Goal: Task Accomplishment & Management: Manage account settings

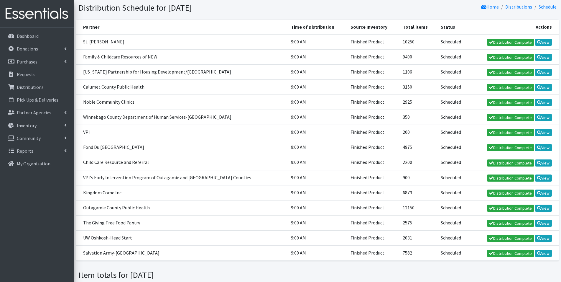
scroll to position [59, 0]
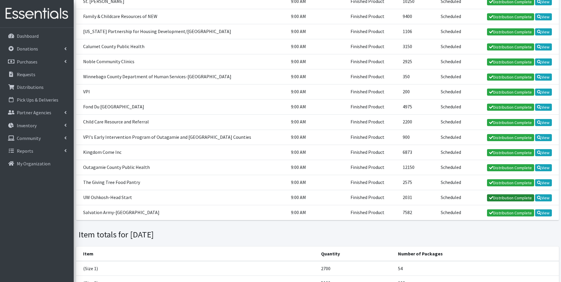
click at [508, 199] on link "Distribution Complete" at bounding box center [510, 197] width 47 height 7
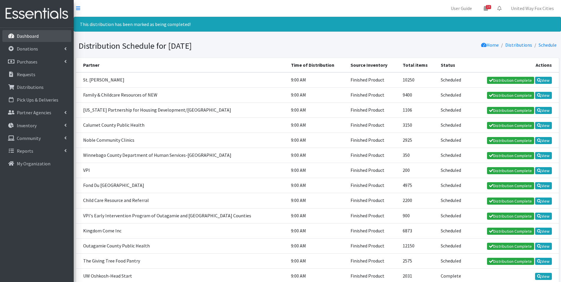
click at [27, 35] on p "Dashboard" at bounding box center [28, 36] width 22 height 6
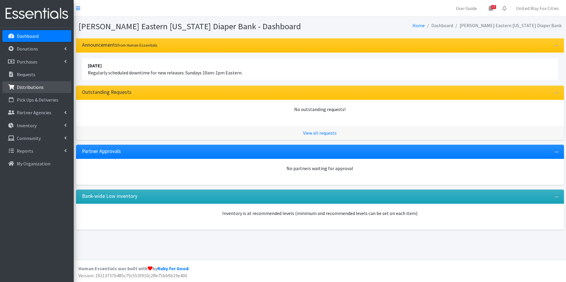
click at [33, 89] on p "Distributions" at bounding box center [30, 87] width 27 height 6
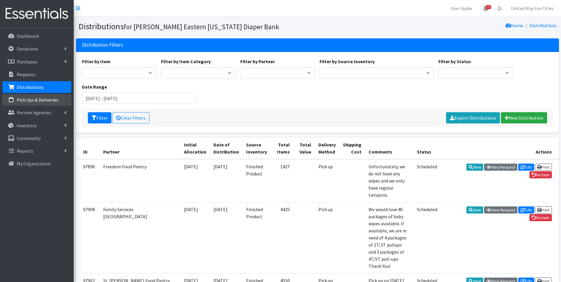
click at [38, 100] on p "Pick Ups & Deliveries" at bounding box center [38, 100] width 42 height 6
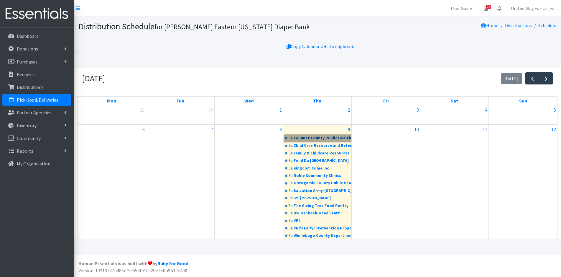
click at [316, 139] on link "9a Calumet County Public Health" at bounding box center [317, 137] width 67 height 7
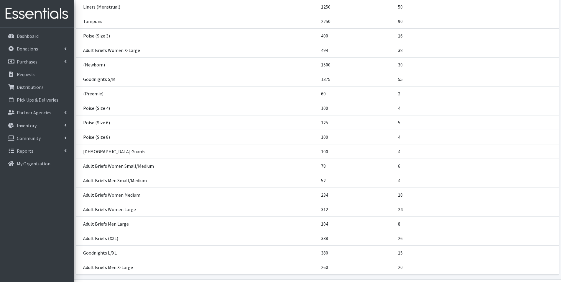
scroll to position [484, 0]
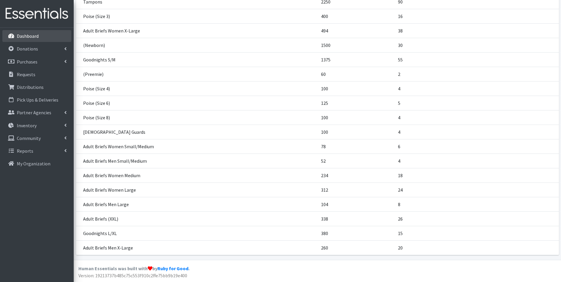
click at [16, 37] on link "Dashboard" at bounding box center [36, 36] width 69 height 12
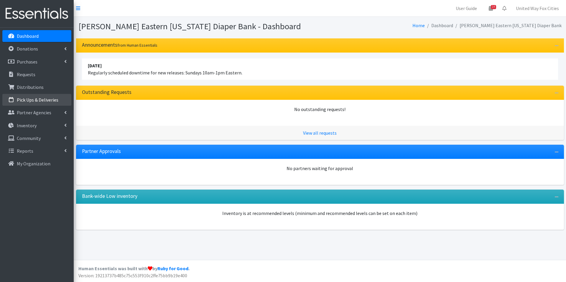
click at [33, 102] on p "Pick Ups & Deliveries" at bounding box center [38, 100] width 42 height 6
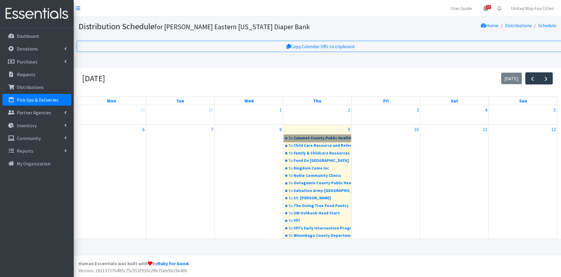
click at [307, 138] on link "9a Calumet County Public Health" at bounding box center [317, 137] width 67 height 7
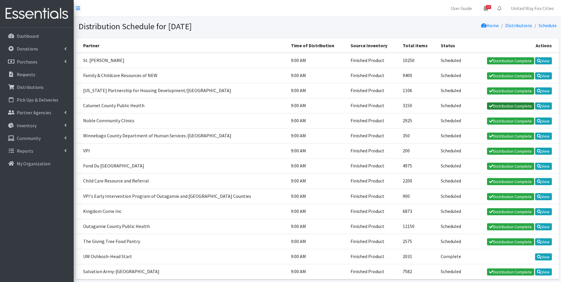
click at [514, 107] on link "Distribution Complete" at bounding box center [510, 105] width 47 height 7
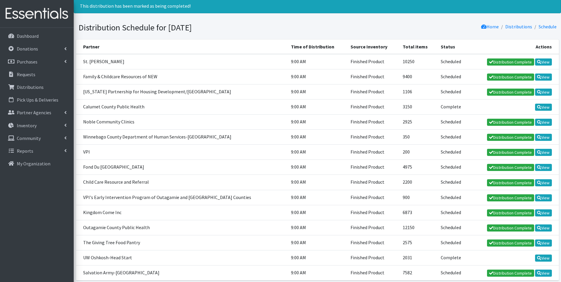
scroll to position [59, 0]
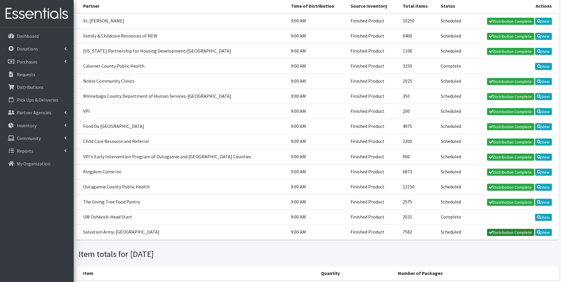
click at [510, 234] on link "Distribution Complete" at bounding box center [510, 231] width 47 height 7
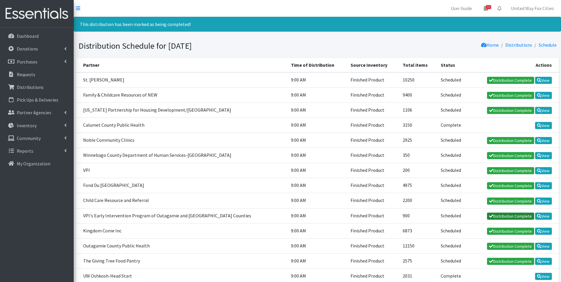
click at [506, 217] on link "Distribution Complete" at bounding box center [510, 215] width 47 height 7
click at [512, 157] on link "Distribution Complete" at bounding box center [510, 155] width 47 height 7
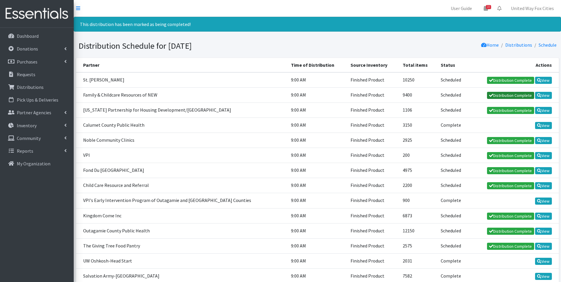
click at [517, 97] on link "Distribution Complete" at bounding box center [510, 95] width 47 height 7
click at [29, 75] on p "Requests" at bounding box center [26, 74] width 19 height 6
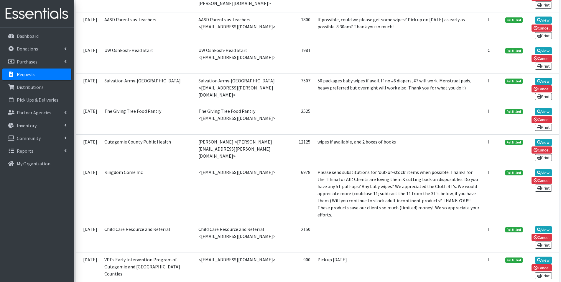
scroll to position [354, 0]
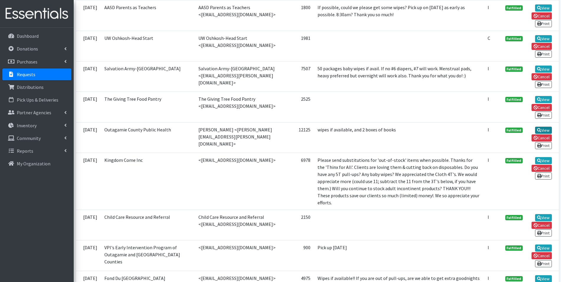
click at [548, 126] on link "View" at bounding box center [543, 129] width 17 height 7
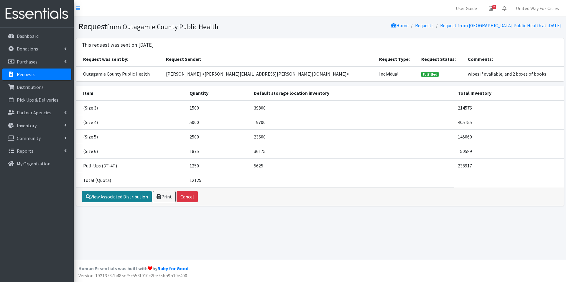
click at [120, 199] on link "View Associated Distribution" at bounding box center [117, 196] width 70 height 11
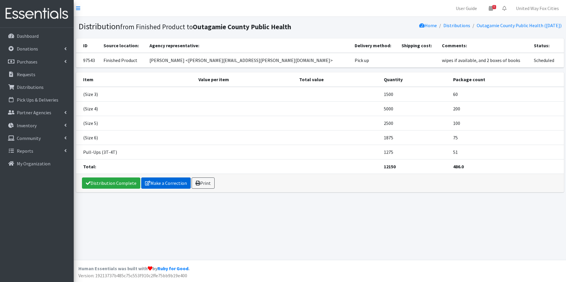
click at [168, 185] on link "Make a Correction" at bounding box center [166, 182] width 50 height 11
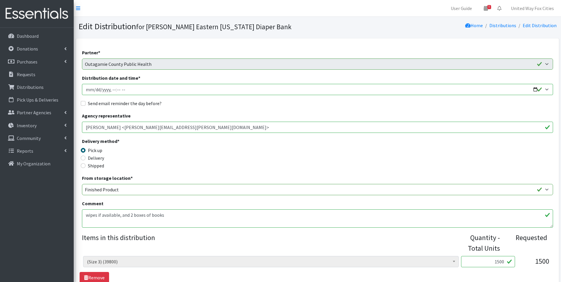
click at [534, 90] on input "Distribution date and time *" at bounding box center [317, 89] width 471 height 11
type input "2025-10-23T09:00"
click at [256, 101] on div "Send email reminder the day before?" at bounding box center [317, 103] width 471 height 7
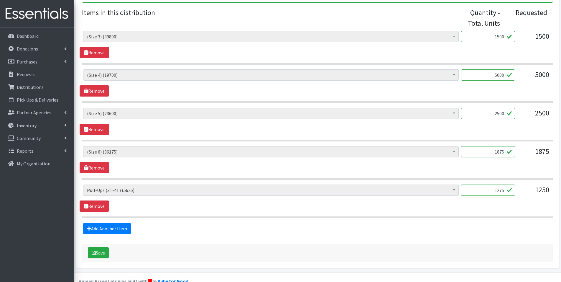
scroll to position [237, 0]
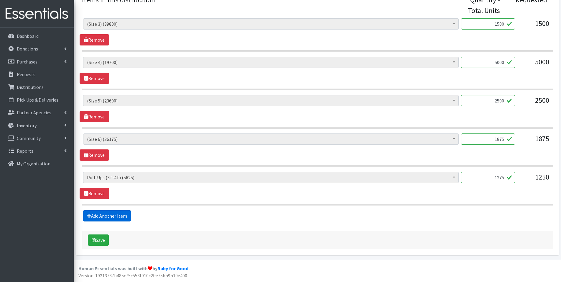
click at [113, 216] on link "Add Another Item" at bounding box center [107, 215] width 48 height 11
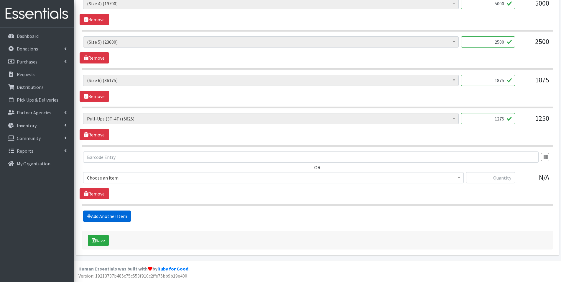
scroll to position [296, 0]
click at [508, 180] on input "text" at bounding box center [490, 177] width 49 height 11
click at [24, 37] on p "Dashboard" at bounding box center [28, 36] width 22 height 6
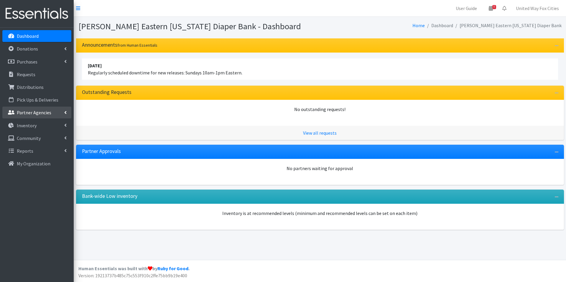
click at [62, 112] on link "Partner Agencies" at bounding box center [36, 112] width 69 height 12
click at [35, 126] on link "All Partners" at bounding box center [36, 125] width 69 height 12
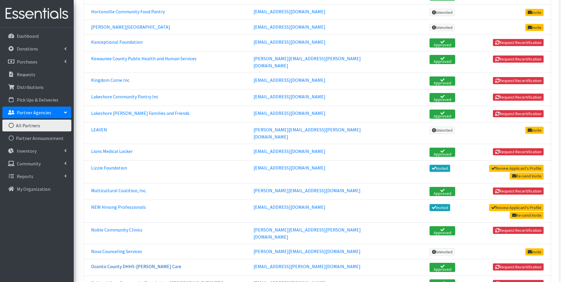
scroll to position [531, 0]
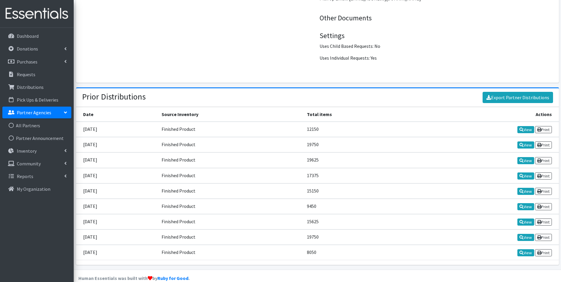
scroll to position [838, 0]
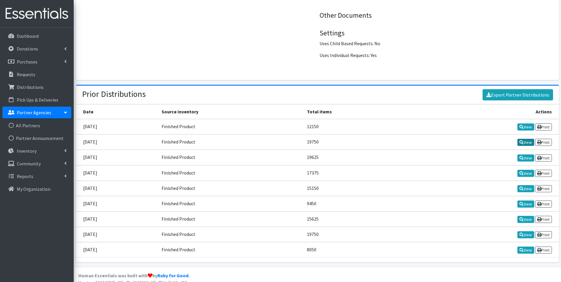
click at [525, 139] on link "View" at bounding box center [525, 142] width 17 height 7
click at [526, 154] on link "View" at bounding box center [525, 157] width 17 height 7
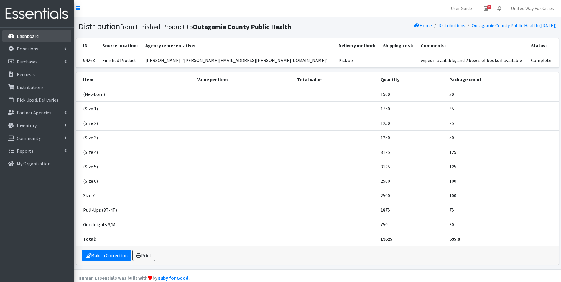
click at [30, 38] on p "Dashboard" at bounding box center [28, 36] width 22 height 6
click at [493, 26] on link "Outagamie County Public Health (07/29/2025)" at bounding box center [514, 25] width 85 height 6
click at [65, 113] on icon at bounding box center [65, 112] width 2 height 5
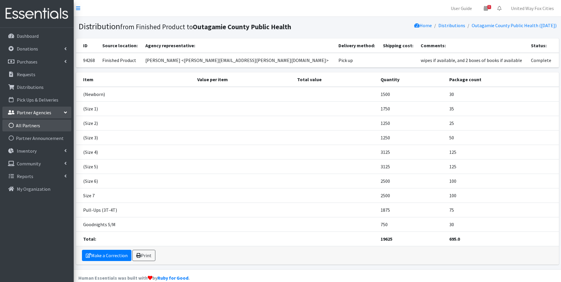
click at [32, 128] on link "All Partners" at bounding box center [36, 125] width 69 height 12
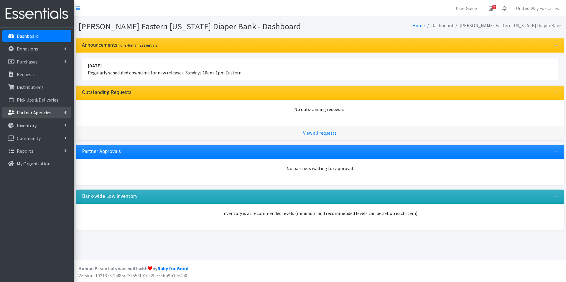
click at [63, 112] on link "Partner Agencies" at bounding box center [36, 112] width 69 height 12
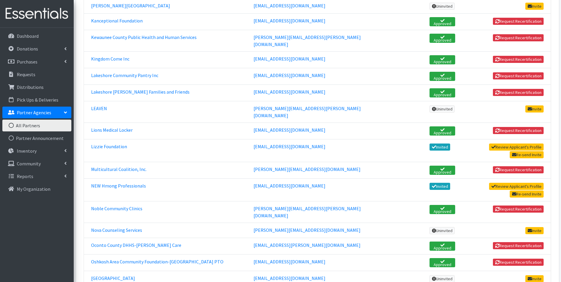
scroll to position [560, 0]
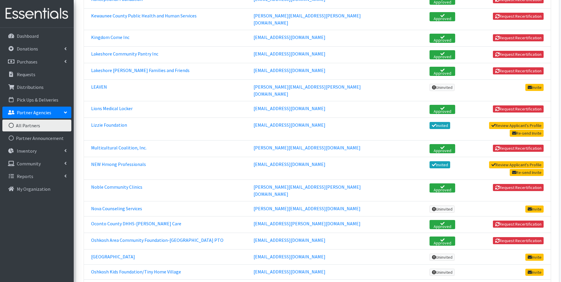
click at [129, 281] on link "Outagamie County Public Health" at bounding box center [124, 286] width 67 height 6
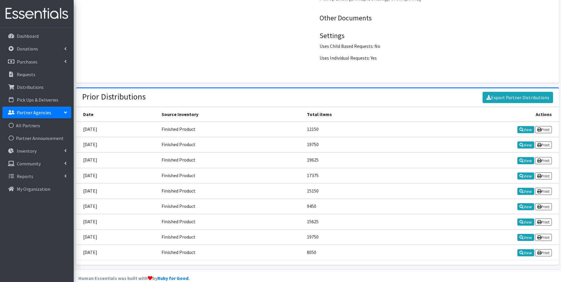
scroll to position [838, 0]
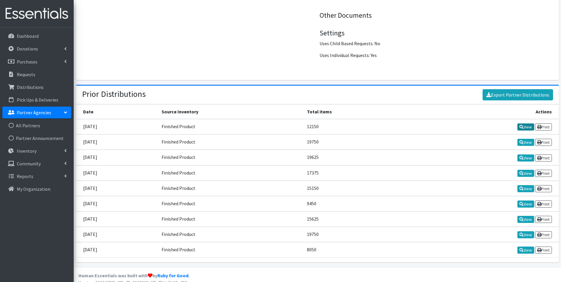
click at [527, 123] on link "View" at bounding box center [525, 126] width 17 height 7
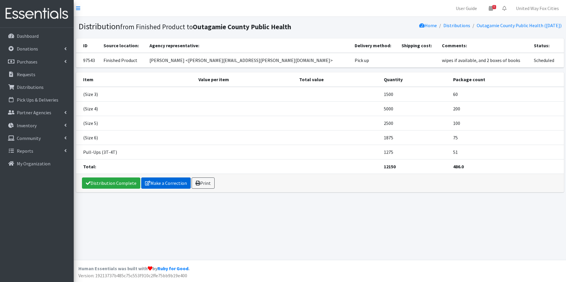
click at [170, 186] on link "Make a Correction" at bounding box center [166, 182] width 50 height 11
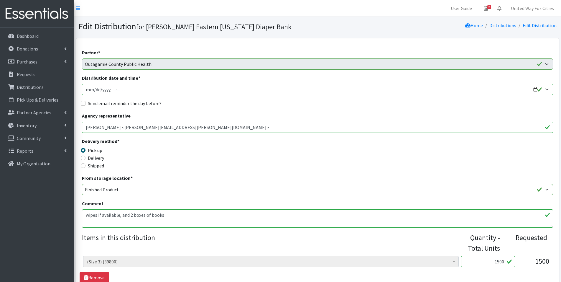
click at [537, 90] on input "Distribution date and time *" at bounding box center [317, 89] width 471 height 11
type input "2025-10-23T09:00"
click at [275, 111] on div "Partner * AASD Parents as Teachers ADVOCAP, Inc Appleton Area School District B…" at bounding box center [317, 253] width 471 height 409
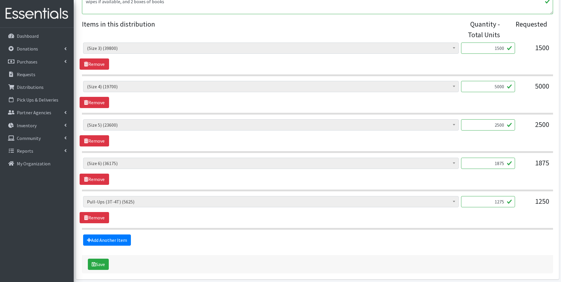
scroll to position [237, 0]
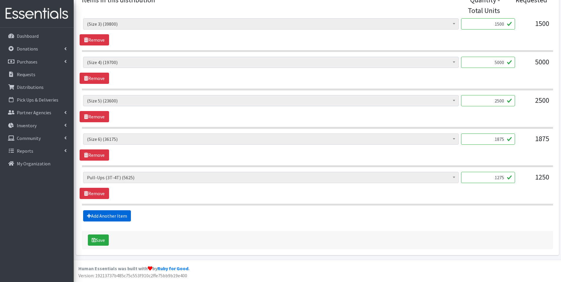
click at [112, 218] on link "Add Another Item" at bounding box center [107, 215] width 48 height 11
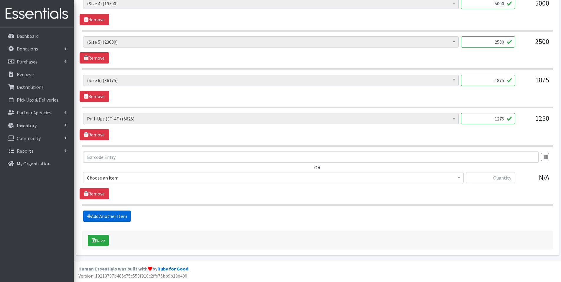
scroll to position [296, 0]
click at [511, 177] on input "text" at bounding box center [490, 177] width 49 height 11
type input "3750"
click at [108, 219] on link "Add Another Item" at bounding box center [107, 215] width 48 height 11
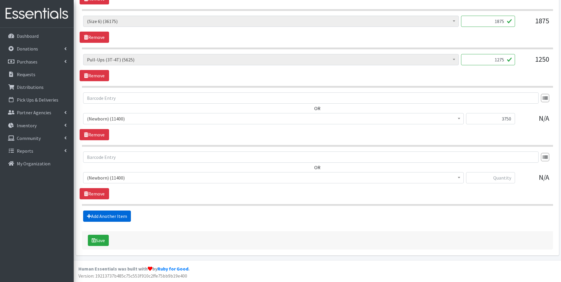
scroll to position [355, 0]
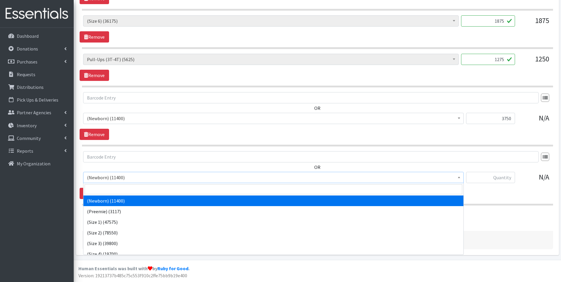
click at [162, 180] on span "(Newborn) (11400)" at bounding box center [273, 177] width 373 height 8
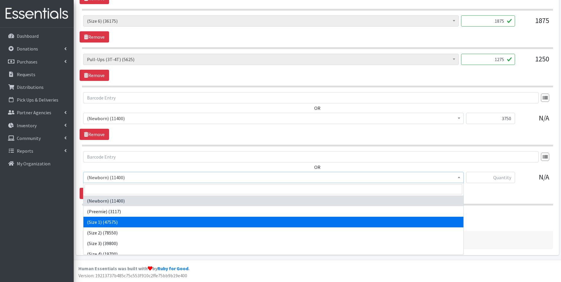
select select "14509"
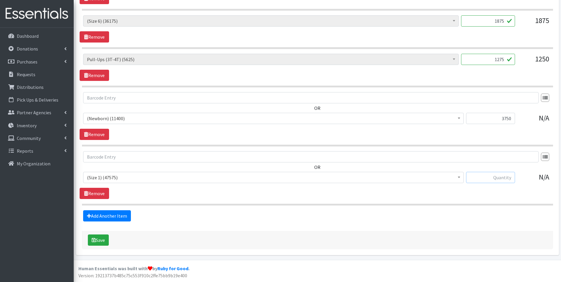
click at [510, 179] on input "text" at bounding box center [490, 177] width 49 height 11
type input "5000"
click at [114, 217] on link "Add Another Item" at bounding box center [107, 215] width 48 height 11
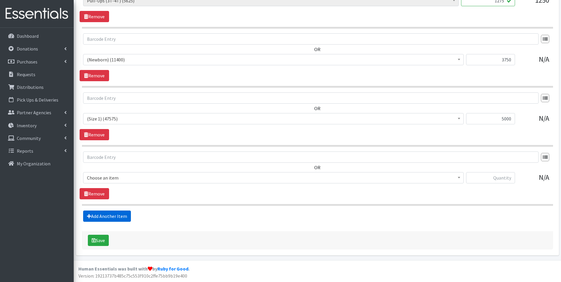
scroll to position [414, 0]
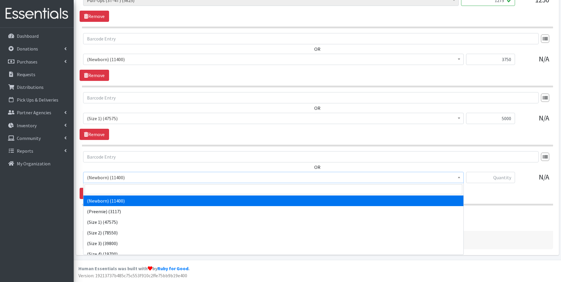
click at [136, 176] on span "(Newborn) (11400)" at bounding box center [273, 177] width 373 height 8
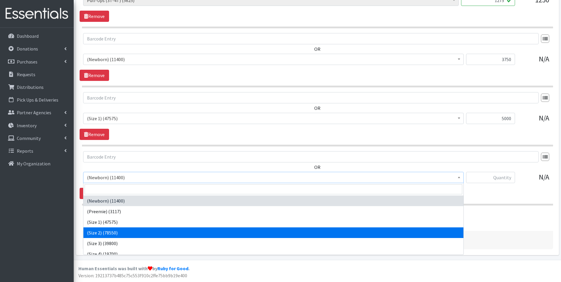
select select "14510"
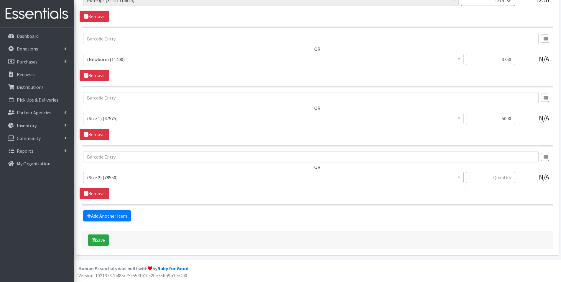
click at [506, 177] on input "text" at bounding box center [490, 177] width 49 height 11
type input "2500"
click at [106, 243] on button "Save" at bounding box center [98, 239] width 21 height 11
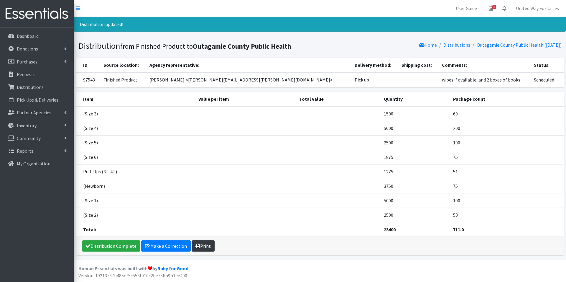
click at [206, 250] on link "Print" at bounding box center [203, 245] width 23 height 11
click at [67, 125] on link "Inventory" at bounding box center [36, 125] width 69 height 12
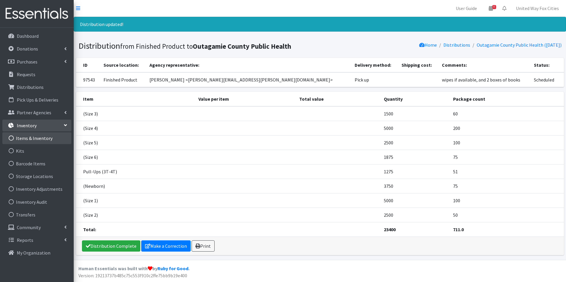
click at [47, 138] on link "Items & Inventory" at bounding box center [36, 138] width 69 height 12
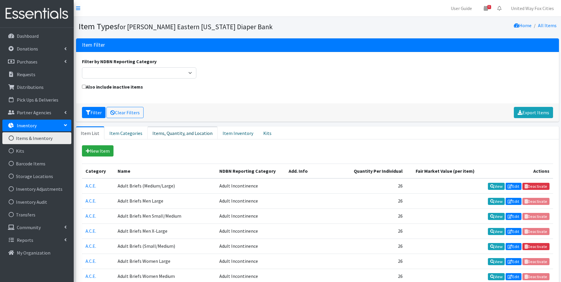
click at [177, 129] on link "Items, Quantity, and Location" at bounding box center [182, 132] width 70 height 13
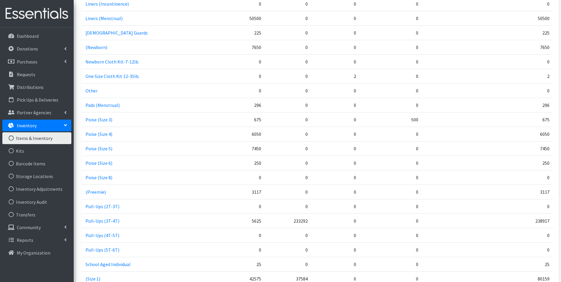
scroll to position [649, 0]
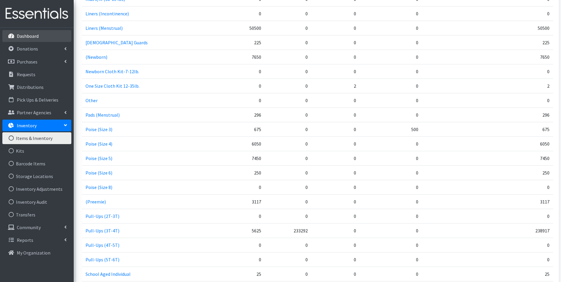
click at [26, 36] on p "Dashboard" at bounding box center [28, 36] width 22 height 6
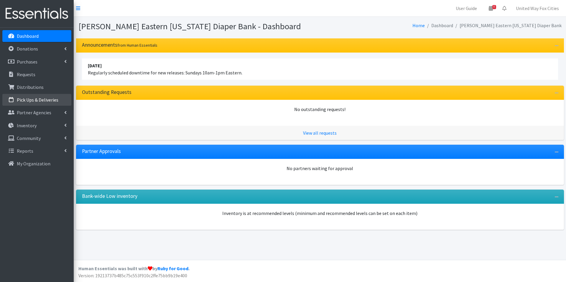
click at [38, 98] on p "Pick Ups & Deliveries" at bounding box center [38, 100] width 42 height 6
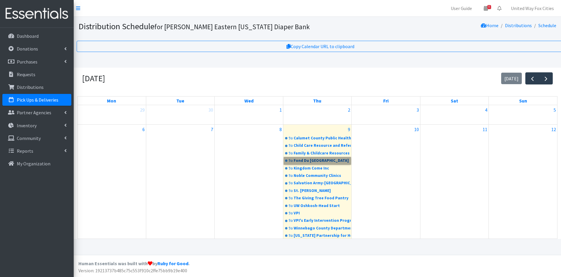
click at [306, 162] on link "9a Fond Du Lac County United Way" at bounding box center [317, 160] width 67 height 7
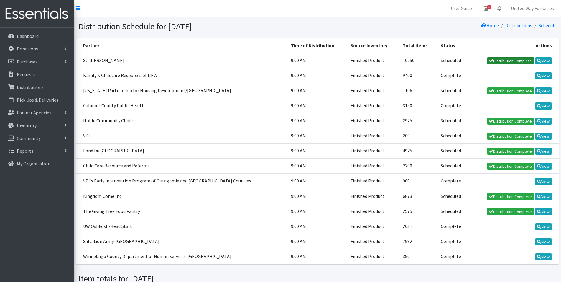
click at [513, 62] on link "Distribution Complete" at bounding box center [510, 60] width 47 height 7
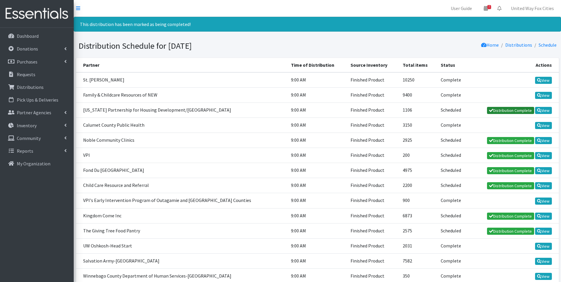
click at [509, 112] on link "Distribution Complete" at bounding box center [510, 110] width 47 height 7
click at [513, 187] on link "Distribution Complete" at bounding box center [510, 185] width 47 height 7
